Goal: Task Accomplishment & Management: Use online tool/utility

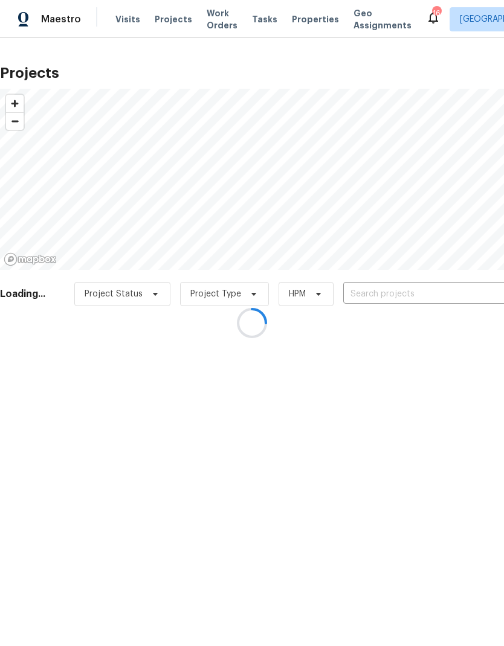
click at [303, 22] on div at bounding box center [252, 323] width 504 height 646
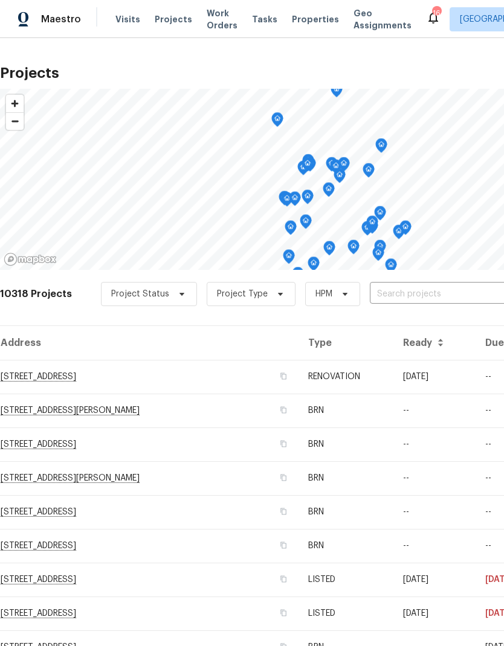
click at [296, 22] on span "Properties" at bounding box center [315, 19] width 47 height 12
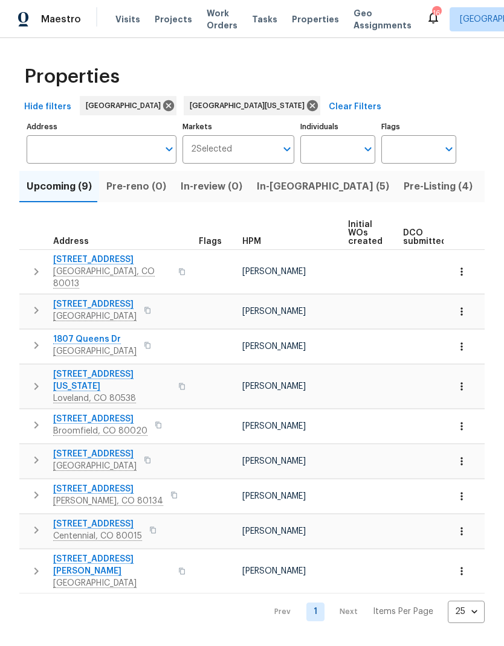
click at [276, 192] on span "In-[GEOGRAPHIC_DATA] (5)" at bounding box center [323, 186] width 132 height 17
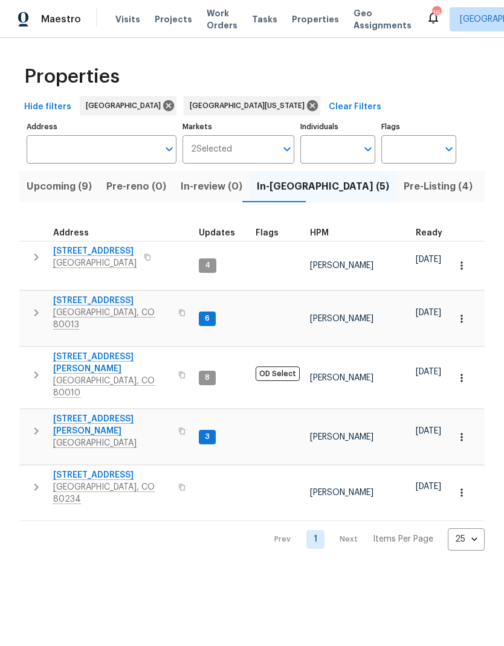
click at [325, 232] on span "HPM" at bounding box center [319, 233] width 19 height 8
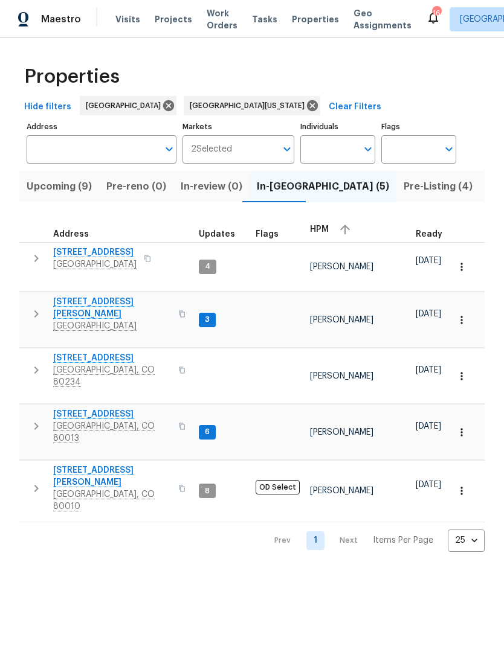
click at [112, 252] on span "6424 Willow Broom Trl" at bounding box center [94, 252] width 83 height 12
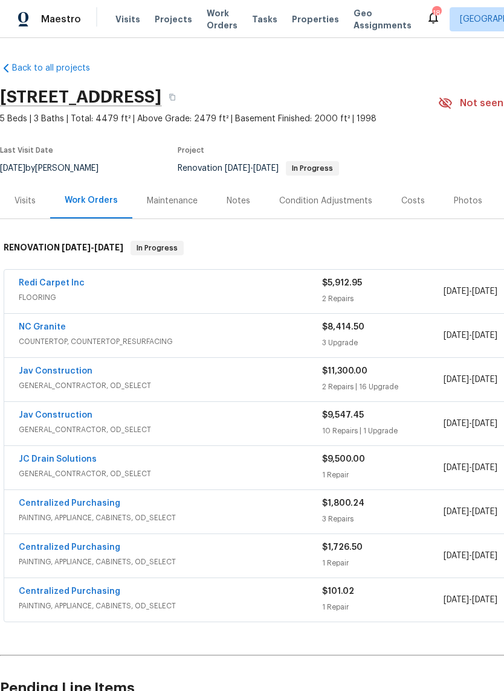
click at [405, 201] on div "Costs" at bounding box center [413, 201] width 24 height 12
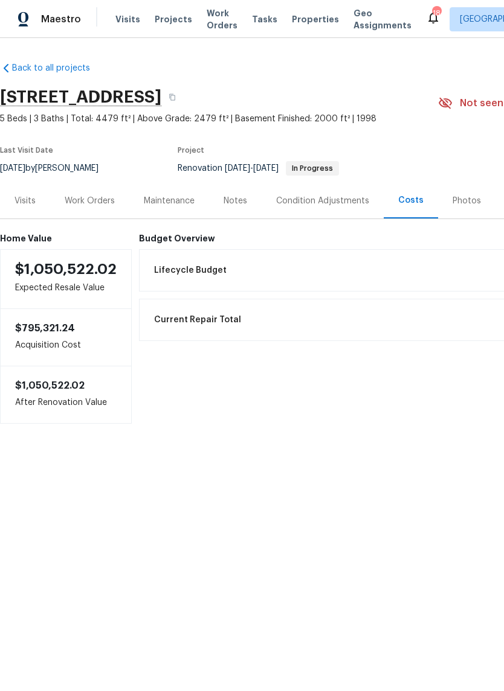
click at [94, 199] on div "Work Orders" at bounding box center [90, 201] width 50 height 12
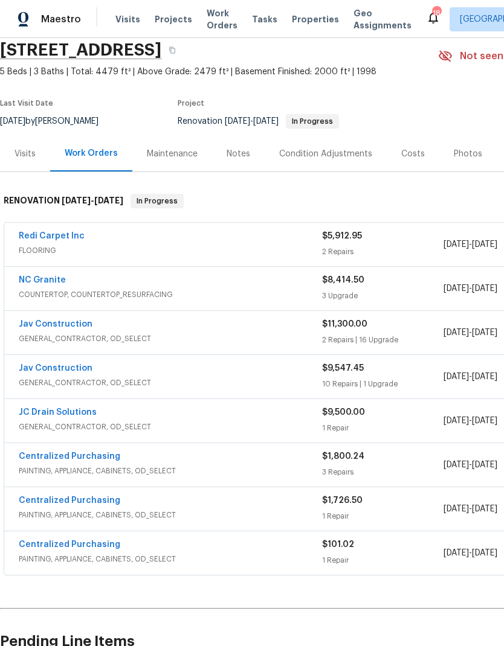
scroll to position [47, 0]
click at [60, 368] on link "Jav Construction" at bounding box center [56, 368] width 74 height 8
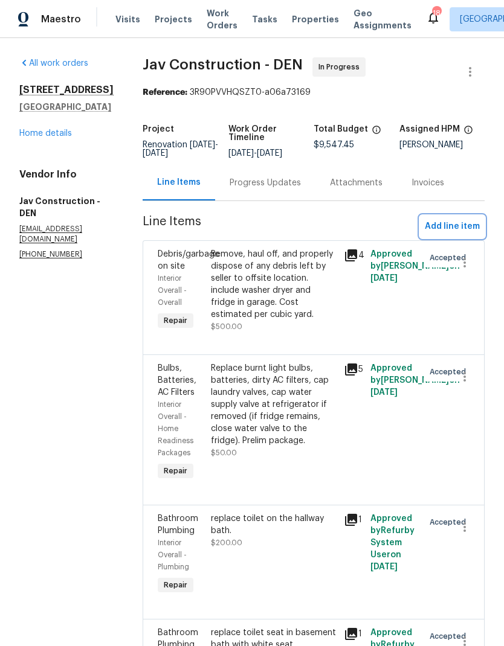
click at [455, 227] on span "Add line item" at bounding box center [452, 226] width 55 height 15
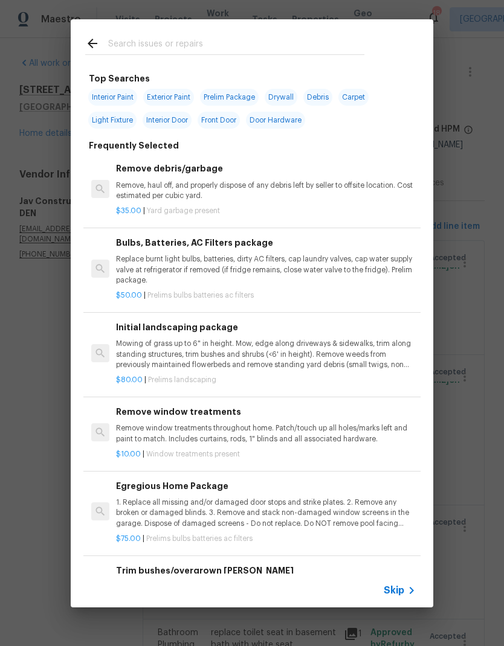
click at [398, 589] on span "Skip" at bounding box center [393, 591] width 21 height 12
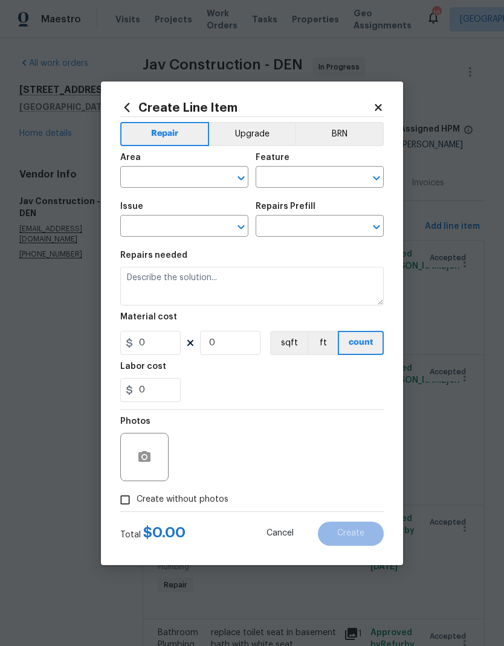
click at [155, 180] on input "text" at bounding box center [167, 178] width 94 height 19
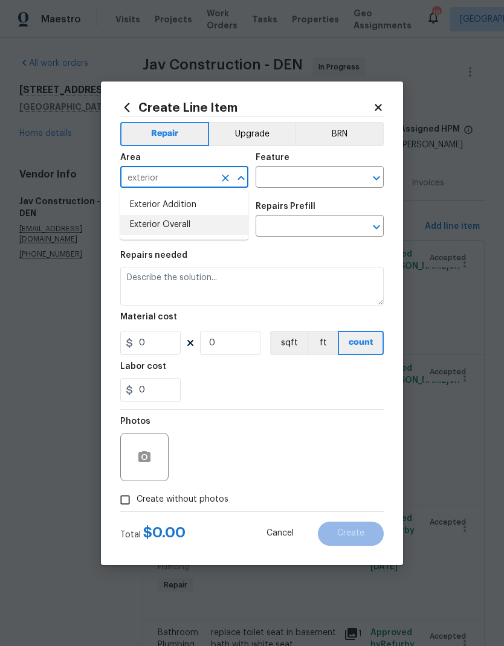
click at [157, 225] on li "Exterior Overall" at bounding box center [184, 225] width 128 height 20
type input "Exterior Overall"
click at [309, 179] on input "text" at bounding box center [302, 178] width 94 height 19
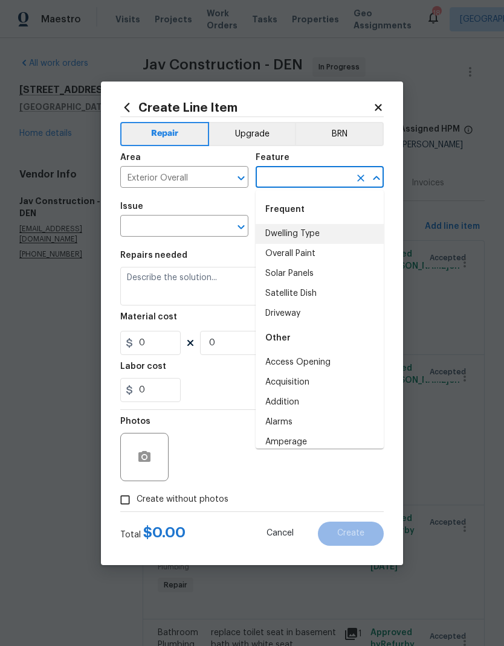
click at [309, 234] on li "Dwelling Type" at bounding box center [319, 234] width 128 height 20
type input "Dwelling Type"
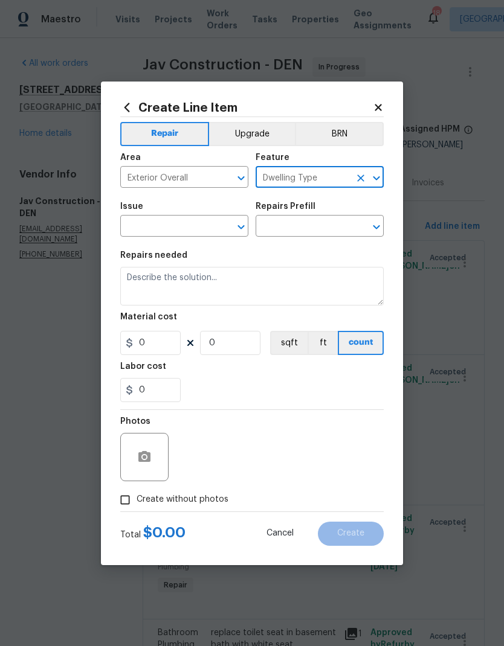
click at [153, 228] on input "text" at bounding box center [167, 227] width 94 height 19
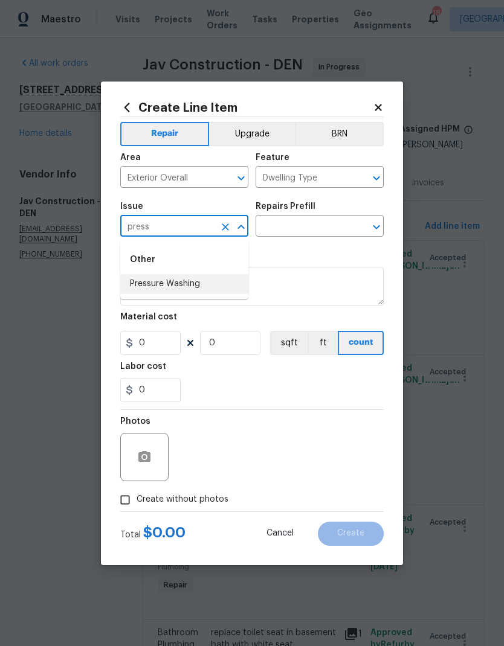
click at [188, 289] on li "Pressure Washing" at bounding box center [184, 284] width 128 height 20
type input "Pressure Washing"
click at [295, 227] on input "text" at bounding box center [302, 227] width 94 height 19
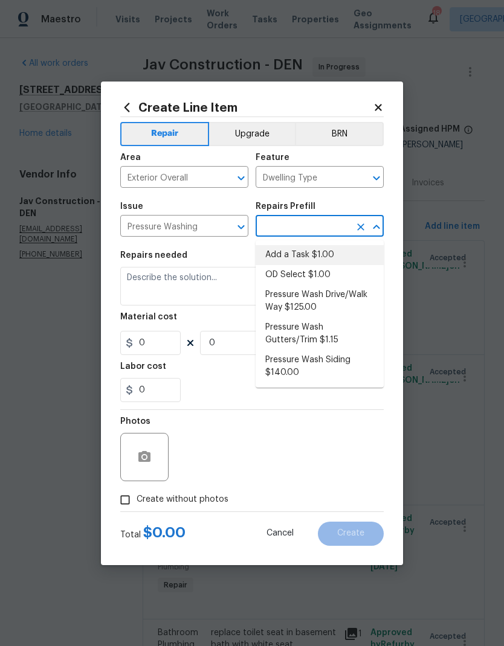
click at [318, 254] on li "Add a Task $1.00" at bounding box center [319, 255] width 128 height 20
type input "Add a Task $1.00"
type input "Siding"
type textarea "HPM to detail"
type input "1"
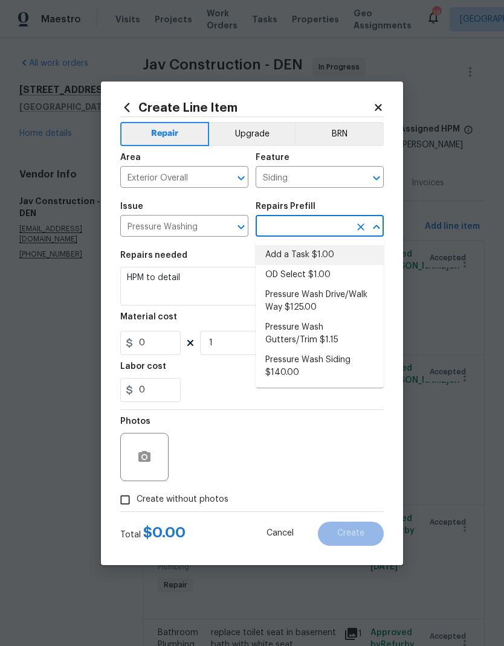
type input "Add a Task $1.00"
type input "1"
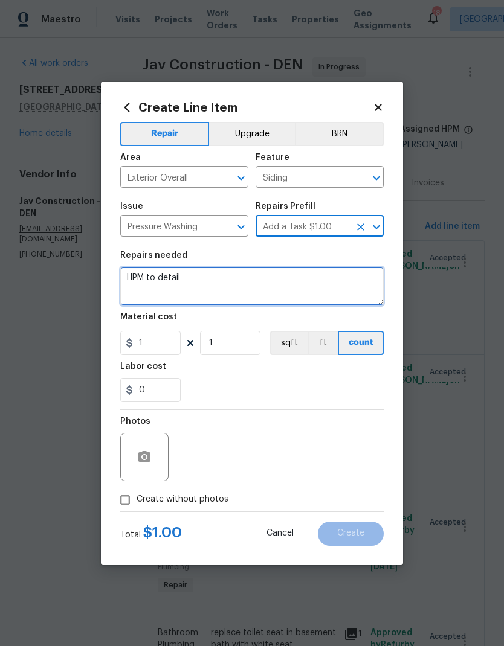
click at [249, 278] on textarea "HPM to detail" at bounding box center [251, 286] width 263 height 39
type textarea "H"
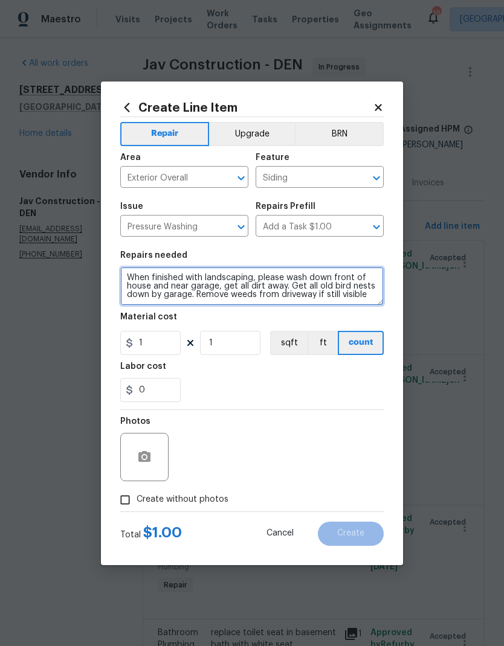
type textarea "When finished with landscaping, please wash down front of house and near garage…"
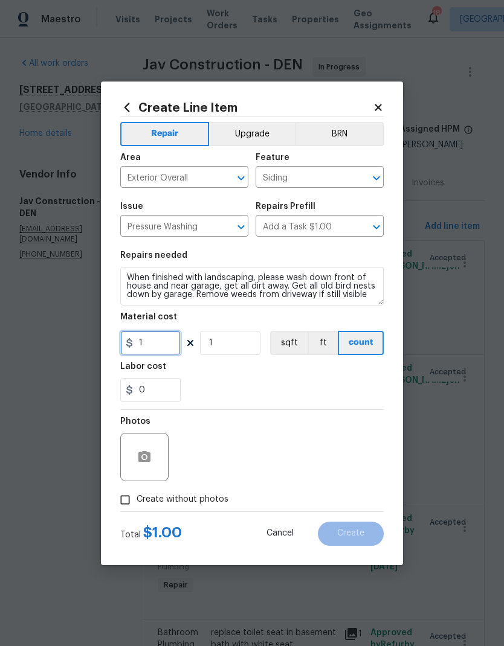
click at [152, 341] on input "1" at bounding box center [150, 343] width 60 height 24
type input "150"
click at [207, 374] on div "Labor cost" at bounding box center [251, 370] width 263 height 16
click at [140, 456] on icon "button" at bounding box center [144, 456] width 12 height 11
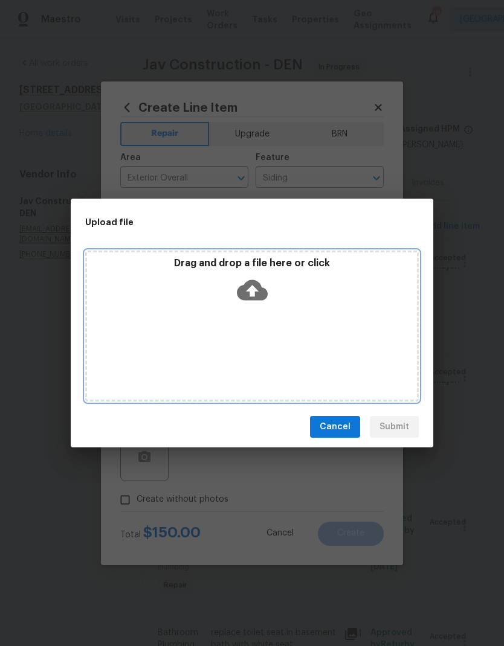
click at [341, 335] on div "Drag and drop a file here or click" at bounding box center [251, 326] width 333 height 151
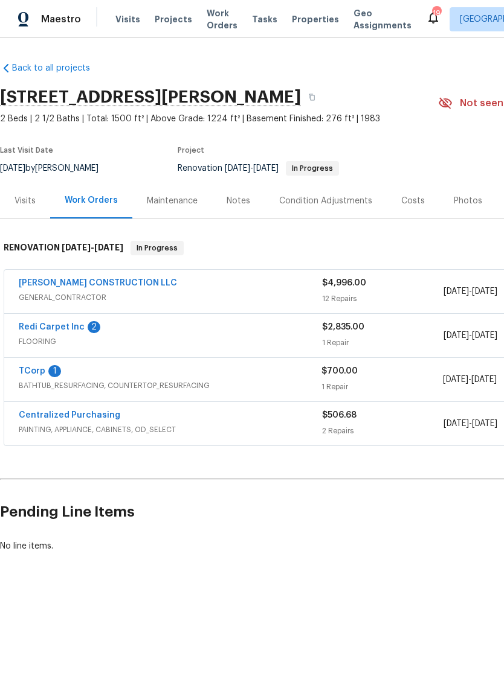
click at [34, 370] on link "TCorp" at bounding box center [32, 371] width 27 height 8
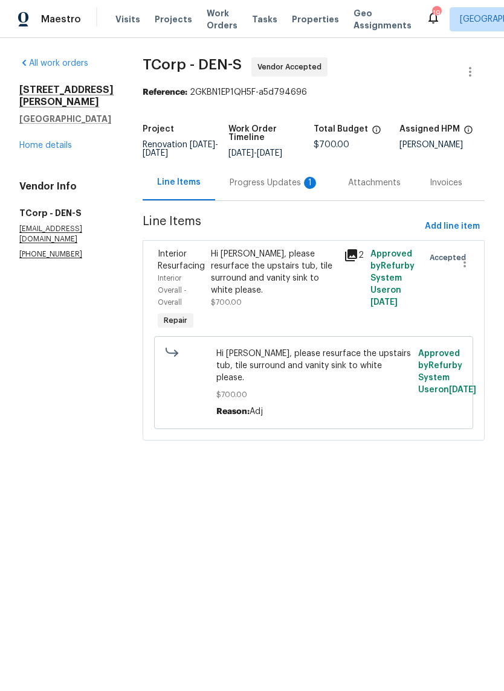
click at [347, 260] on icon at bounding box center [351, 255] width 12 height 12
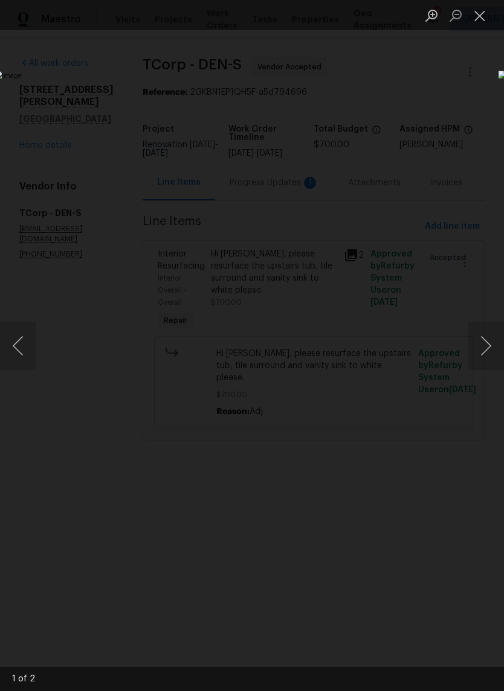
click at [480, 344] on button "Next image" at bounding box center [485, 346] width 36 height 48
click at [132, 277] on img "Lightbox" at bounding box center [195, 346] width 400 height 550
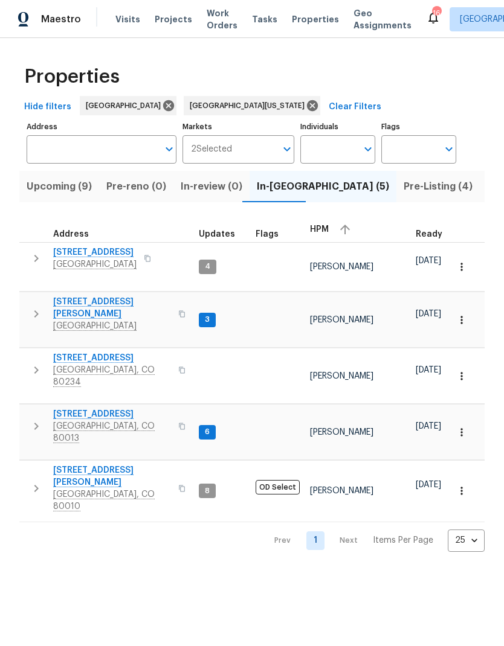
click at [128, 296] on span "[STREET_ADDRESS][PERSON_NAME]" at bounding box center [112, 308] width 118 height 24
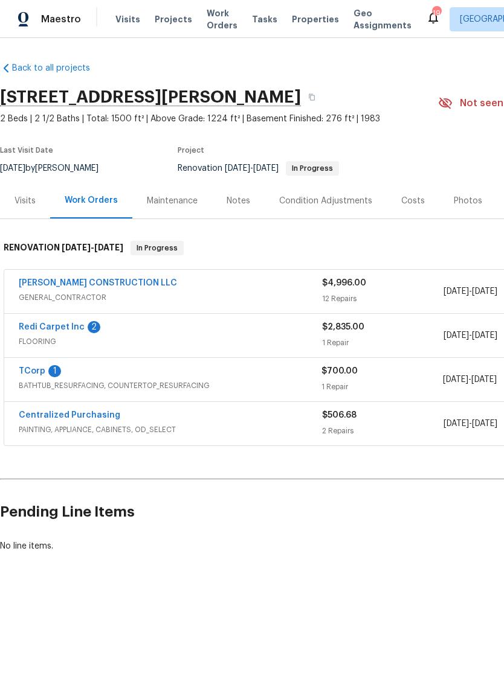
click at [84, 281] on link "[PERSON_NAME] CONSTRUCTION LLC" at bounding box center [98, 283] width 158 height 8
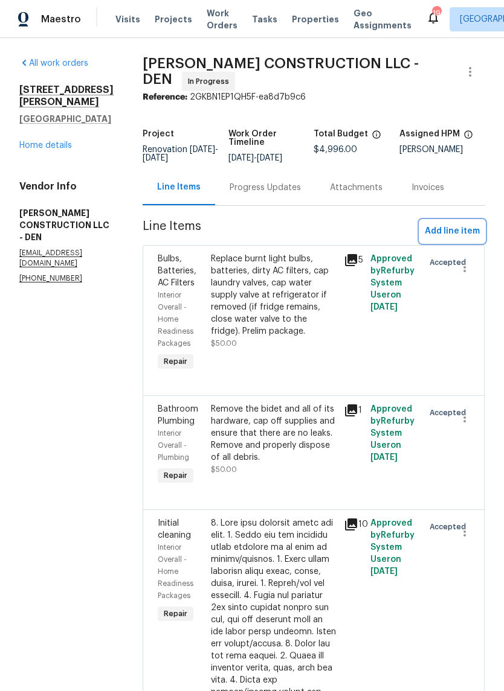
click at [457, 227] on span "Add line item" at bounding box center [452, 231] width 55 height 15
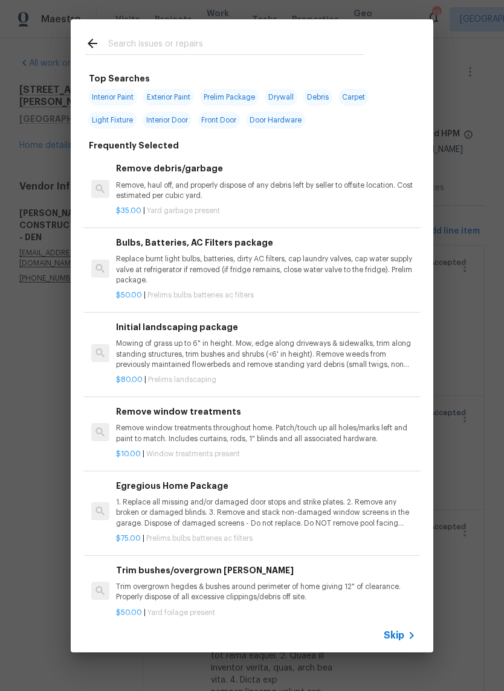
click at [402, 635] on span "Skip" at bounding box center [393, 636] width 21 height 12
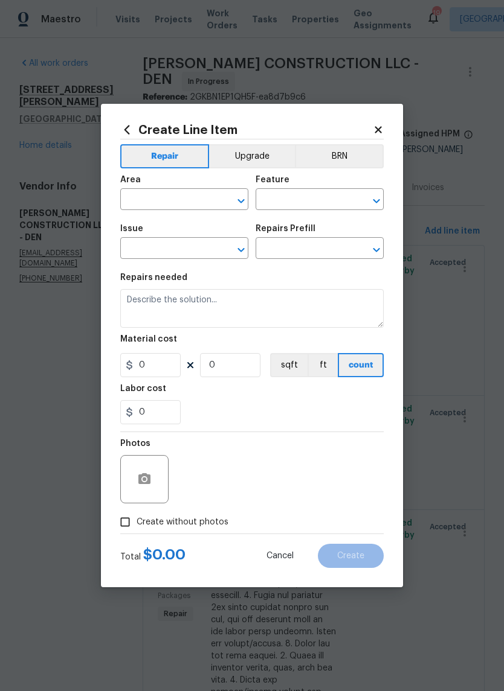
click at [150, 195] on input "text" at bounding box center [167, 200] width 94 height 19
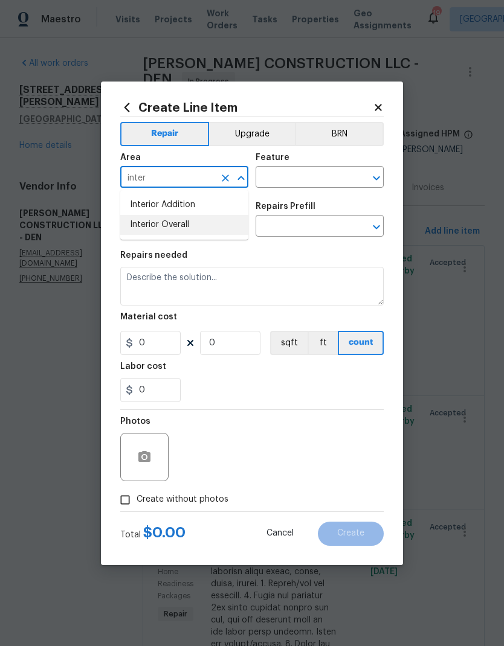
click at [188, 220] on li "Interior Overall" at bounding box center [184, 225] width 128 height 20
type input "Interior Overall"
click at [296, 175] on input "text" at bounding box center [302, 178] width 94 height 19
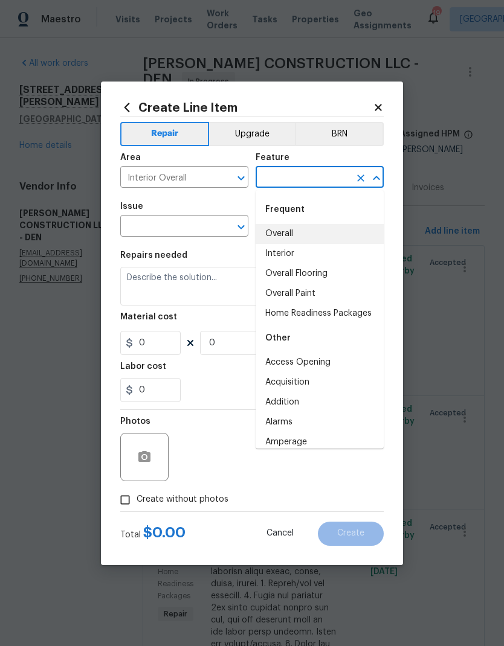
click at [298, 234] on li "Overall" at bounding box center [319, 234] width 128 height 20
type input "Overall"
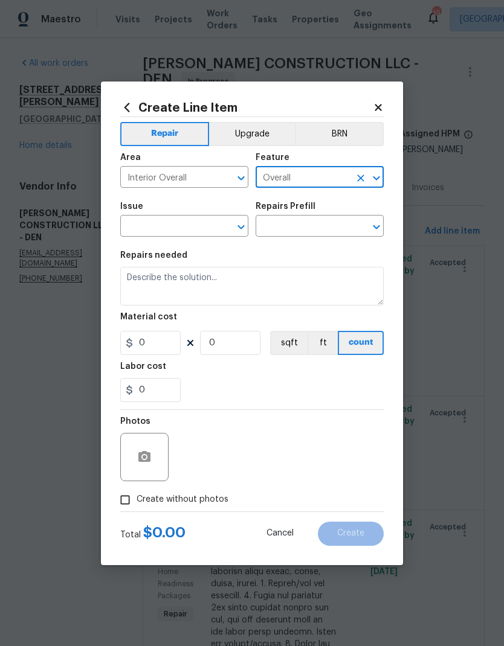
click at [206, 226] on input "text" at bounding box center [167, 227] width 94 height 19
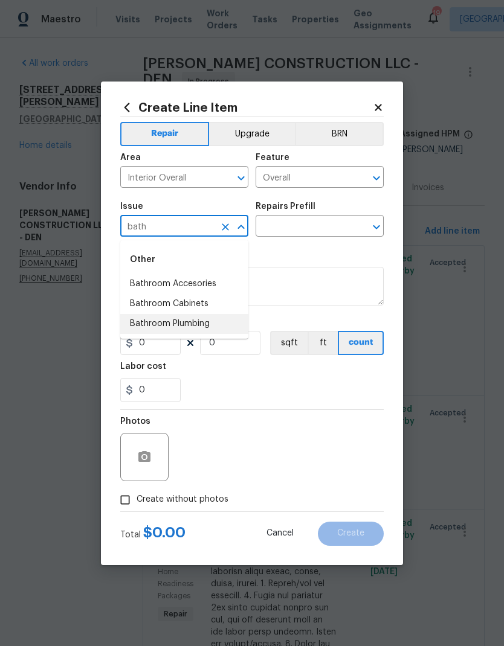
click at [167, 322] on li "Bathroom Plumbing" at bounding box center [184, 324] width 128 height 20
type input "Bathroom Plumbing"
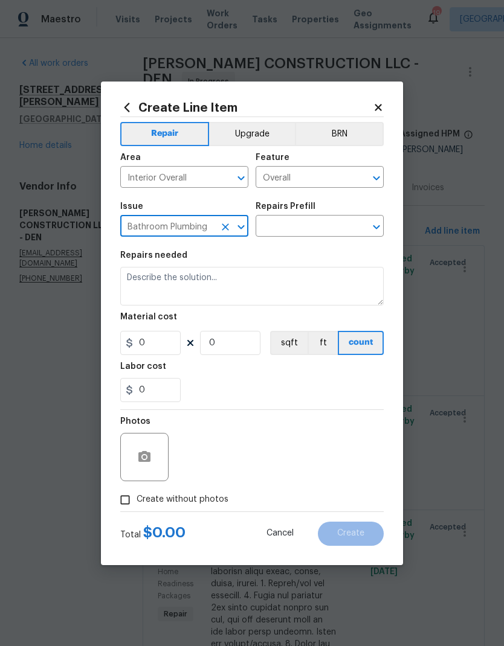
click at [315, 229] on input "text" at bounding box center [302, 227] width 94 height 19
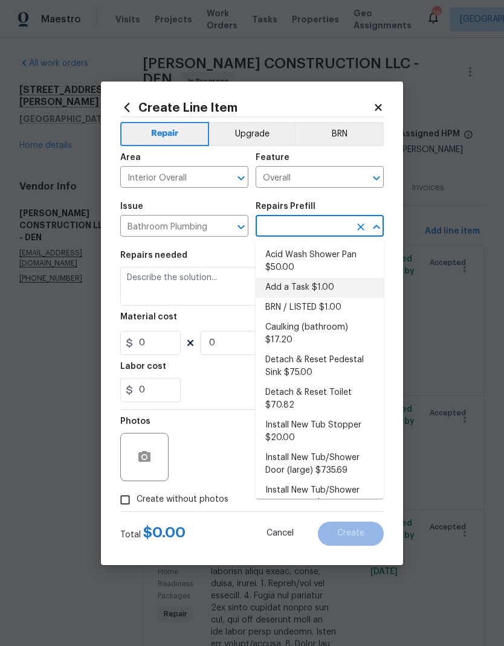
click at [321, 288] on li "Add a Task $1.00" at bounding box center [319, 288] width 128 height 20
type input "Add a Task $1.00"
type input "Plumbing"
type textarea "HPM to detail"
type input "1"
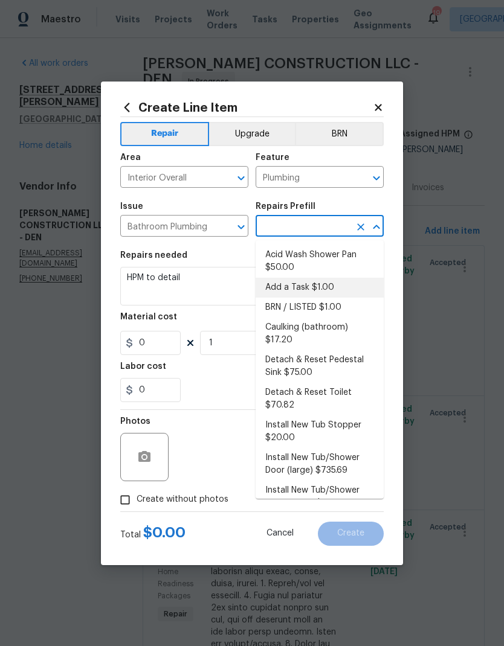
type input "Add a Task $1.00"
type input "1"
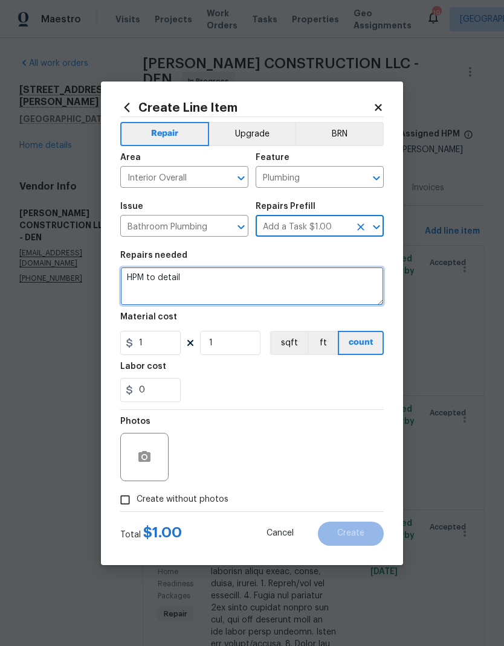
click at [158, 273] on textarea "HPM to detail" at bounding box center [251, 286] width 263 height 39
click at [156, 281] on textarea "HPM to detail" at bounding box center [251, 286] width 263 height 39
click at [155, 281] on textarea "HPM to detail" at bounding box center [251, 286] width 263 height 39
click at [167, 274] on textarea "H detail" at bounding box center [251, 286] width 263 height 39
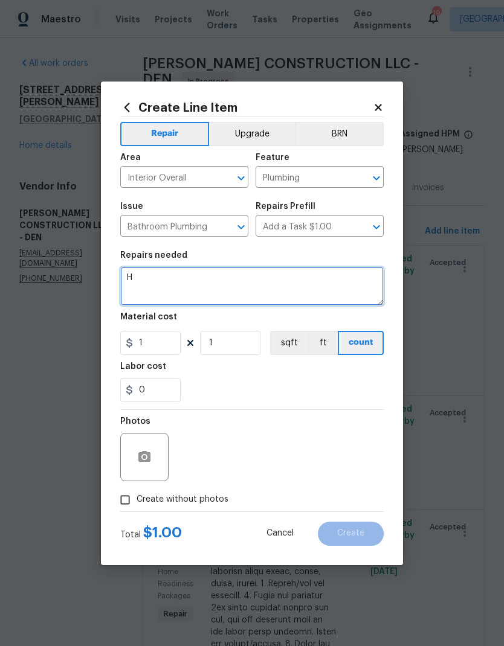
type textarea "H"
type textarea "Please replace sink in upstairs bath that is chipped."
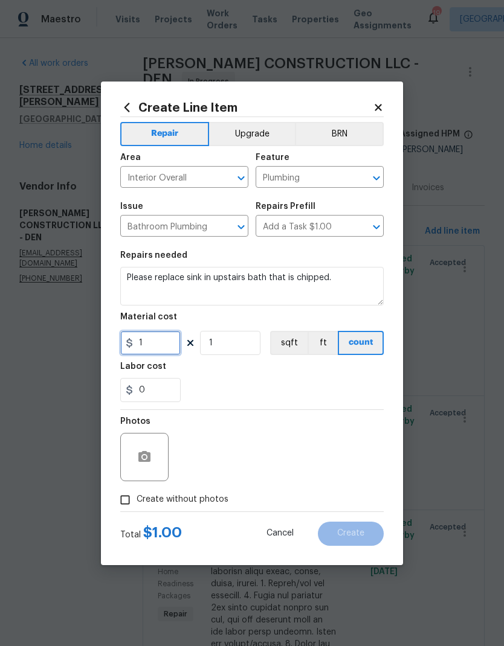
click at [152, 342] on input "1" at bounding box center [150, 343] width 60 height 24
type input "200"
click at [298, 378] on div "Labor cost" at bounding box center [251, 370] width 263 height 16
click at [143, 453] on icon "button" at bounding box center [144, 456] width 12 height 11
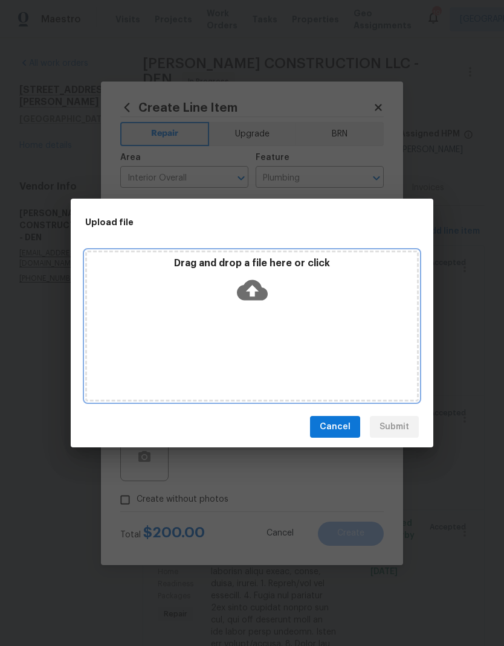
click at [330, 333] on div "Drag and drop a file here or click" at bounding box center [251, 326] width 333 height 151
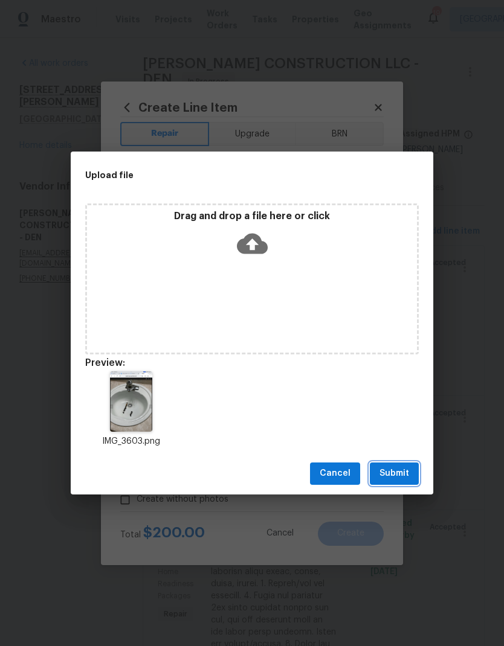
click at [405, 473] on span "Submit" at bounding box center [394, 473] width 30 height 15
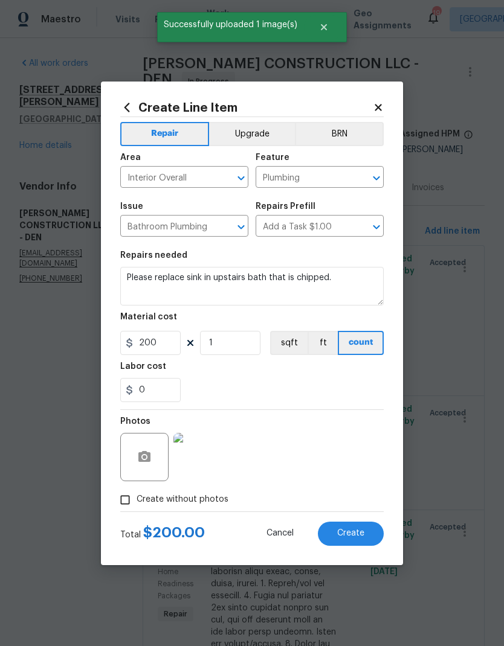
click at [359, 535] on span "Create" at bounding box center [350, 533] width 27 height 9
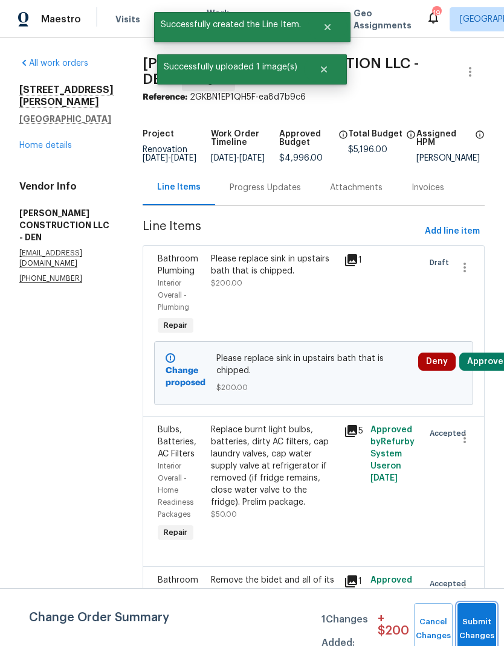
click at [473, 617] on button "Submit Changes" at bounding box center [476, 629] width 39 height 52
